Goal: Information Seeking & Learning: Learn about a topic

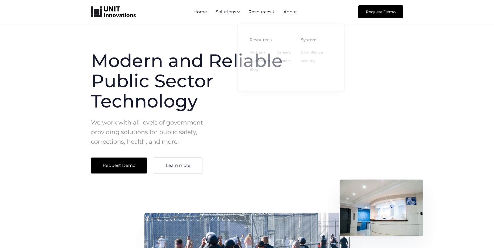
click at [272, 14] on div "Resources " at bounding box center [261, 12] width 27 height 5
click at [272, 15] on li "Resources  Resources Partners Customers Blog Careers Contact System Compliance…" at bounding box center [261, 11] width 27 height 7
click at [273, 13] on span "" at bounding box center [273, 11] width 4 height 5
click at [273, 13] on span "" at bounding box center [272, 12] width 3 height 4
drag, startPoint x: 198, startPoint y: 32, endPoint x: 202, endPoint y: 32, distance: 4.0
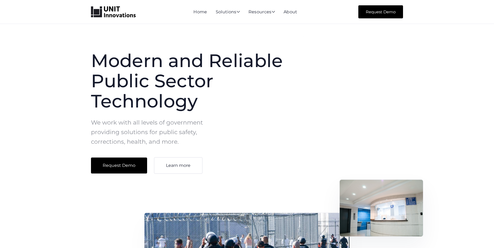
click at [198, 32] on div "Modern and Reliable Public Sector Technology We work with all levels of governm…" at bounding box center [247, 203] width 494 height 358
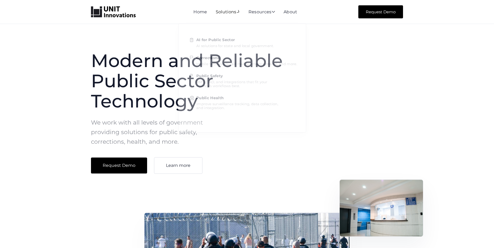
click at [238, 13] on span "" at bounding box center [237, 11] width 5 height 5
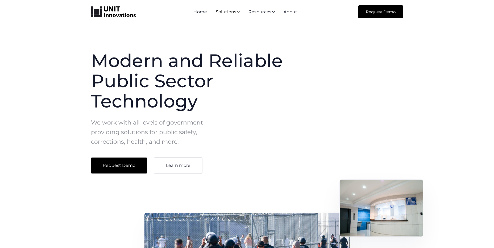
click at [238, 13] on span "" at bounding box center [237, 11] width 3 height 4
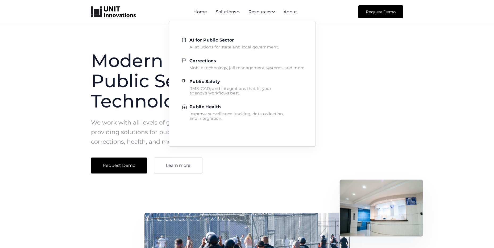
click at [209, 59] on strong "Corrections" at bounding box center [202, 60] width 27 height 5
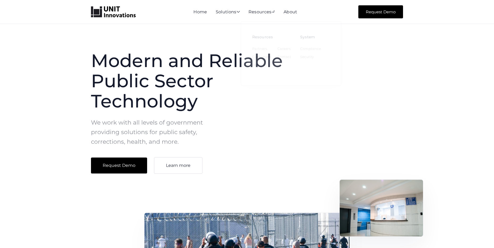
click at [301, 128] on div "Modern and Reliable Public Sector Technology We work with all levels of governm…" at bounding box center [199, 112] width 217 height 123
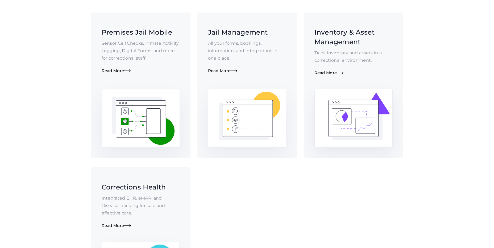
scroll to position [159, 0]
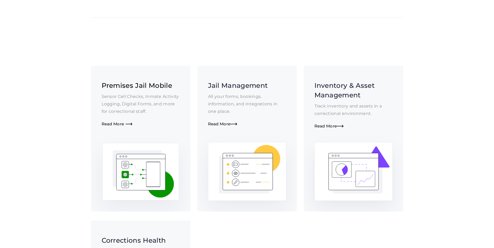
click at [133, 85] on h3 "Premises Jail Mobile" at bounding box center [141, 86] width 78 height 10
